Goal: Obtain resource: Obtain resource

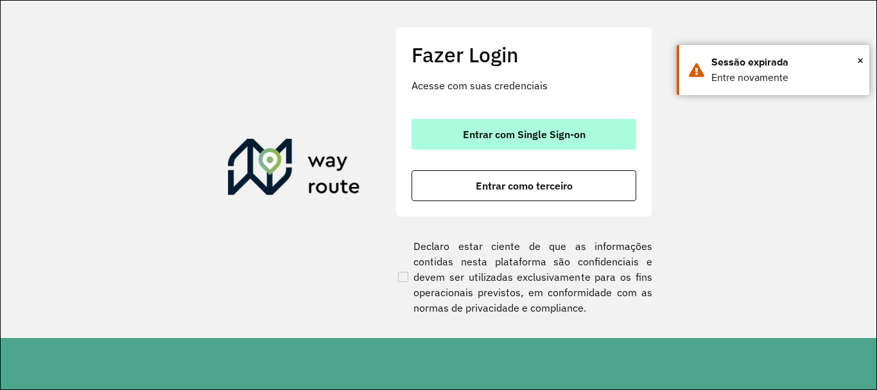
click at [506, 137] on span "Entrar com Single Sign-on" at bounding box center [524, 134] width 123 height 10
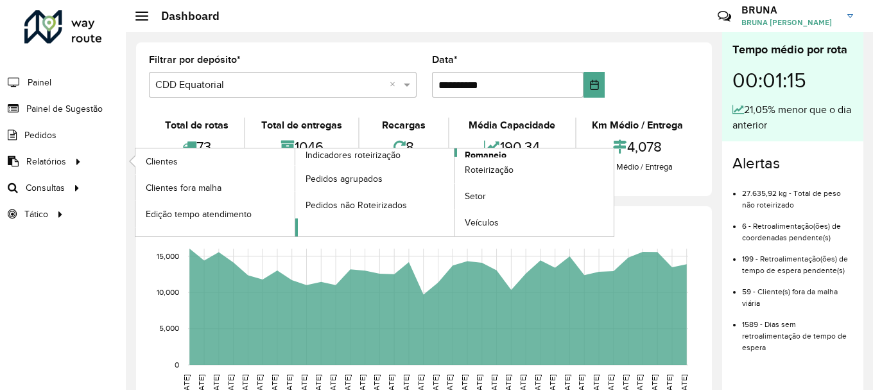
click at [499, 150] on span "Romaneio" at bounding box center [486, 154] width 42 height 13
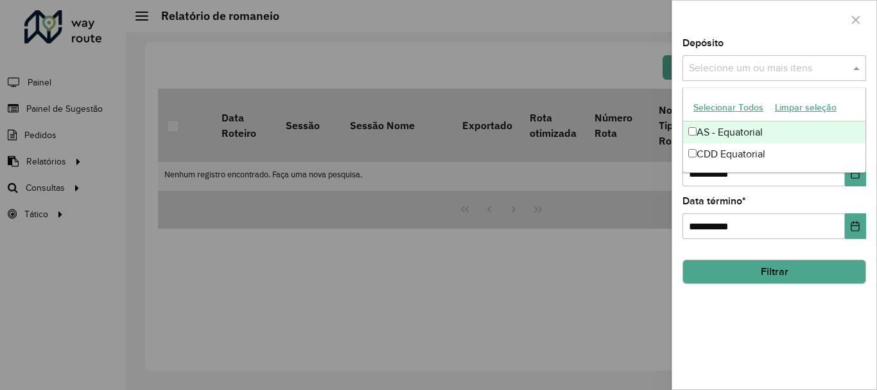
click at [724, 73] on input "text" at bounding box center [768, 68] width 164 height 15
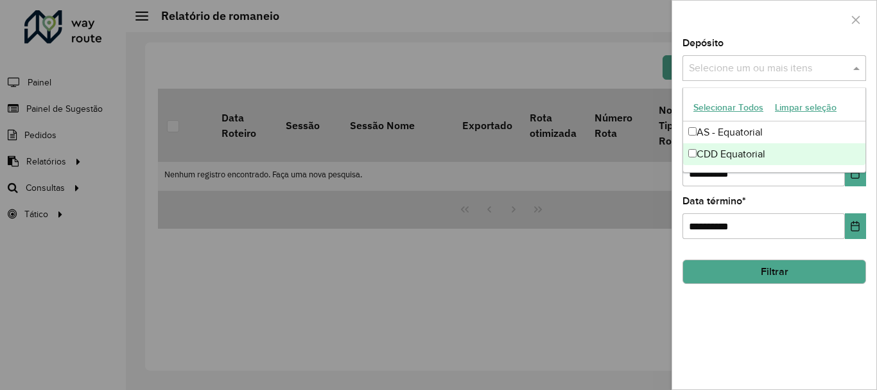
click at [701, 159] on div "CDD Equatorial" at bounding box center [774, 154] width 182 height 22
click at [854, 180] on button "Choose Date" at bounding box center [855, 174] width 21 height 26
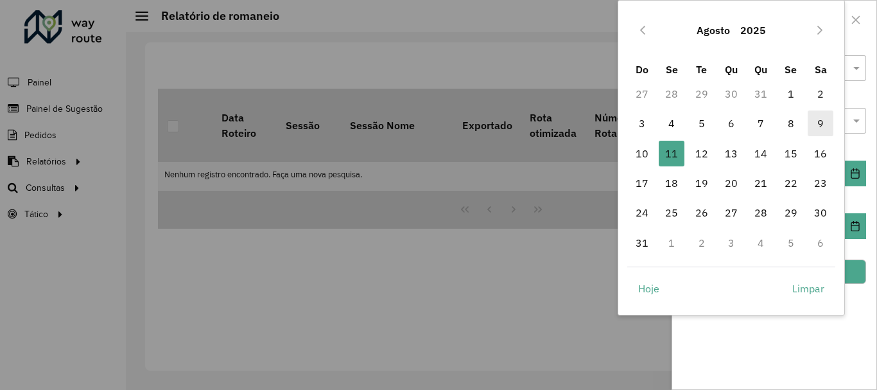
click at [814, 123] on span "9" at bounding box center [821, 123] width 26 height 26
type input "**********"
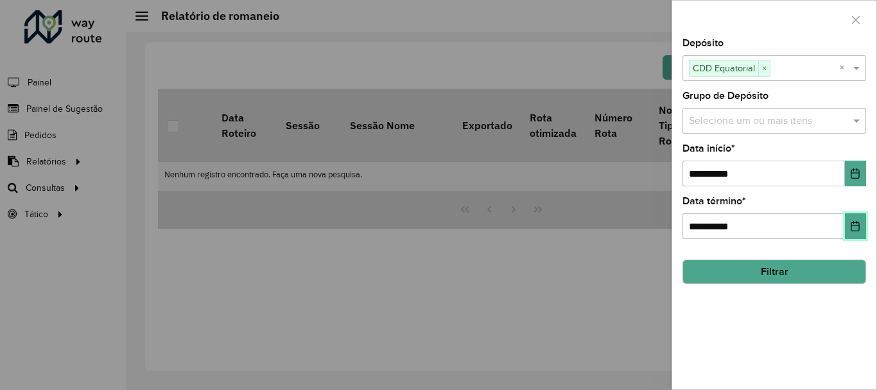
click at [859, 221] on icon "Choose Date" at bounding box center [855, 226] width 10 height 10
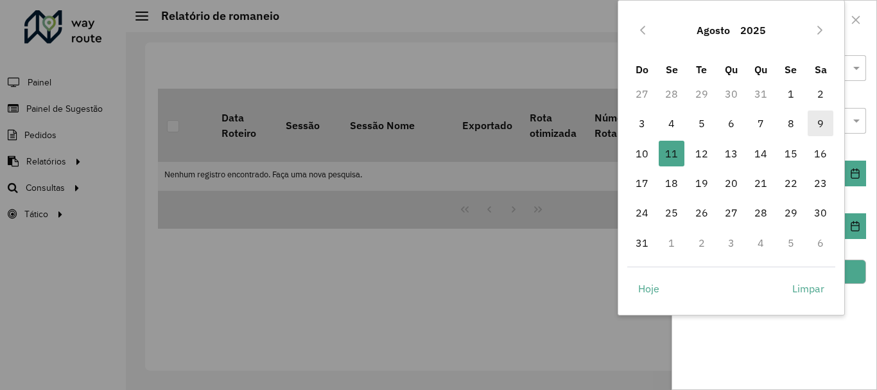
click at [815, 126] on span "9" at bounding box center [821, 123] width 26 height 26
type input "**********"
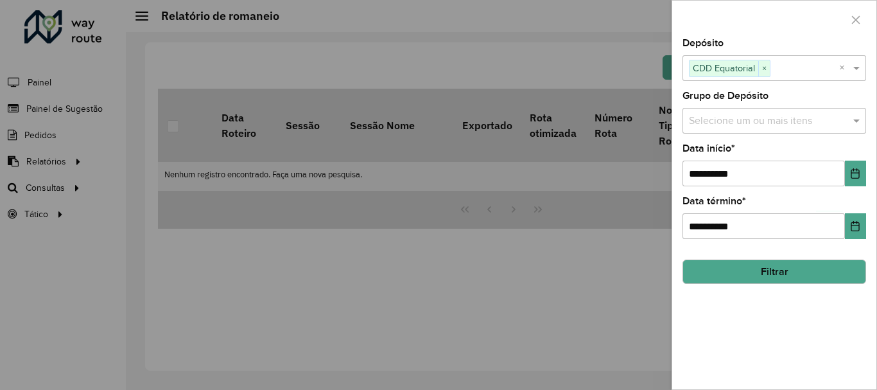
click at [753, 274] on button "Filtrar" at bounding box center [775, 271] width 184 height 24
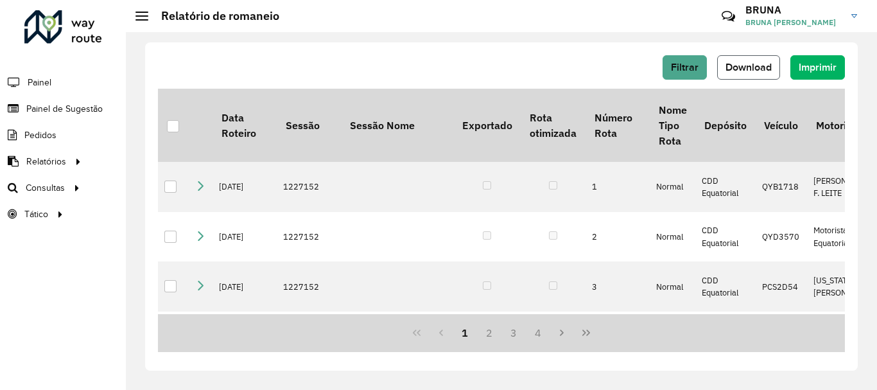
click at [737, 60] on button "Download" at bounding box center [748, 67] width 63 height 24
